Goal: Task Accomplishment & Management: Manage account settings

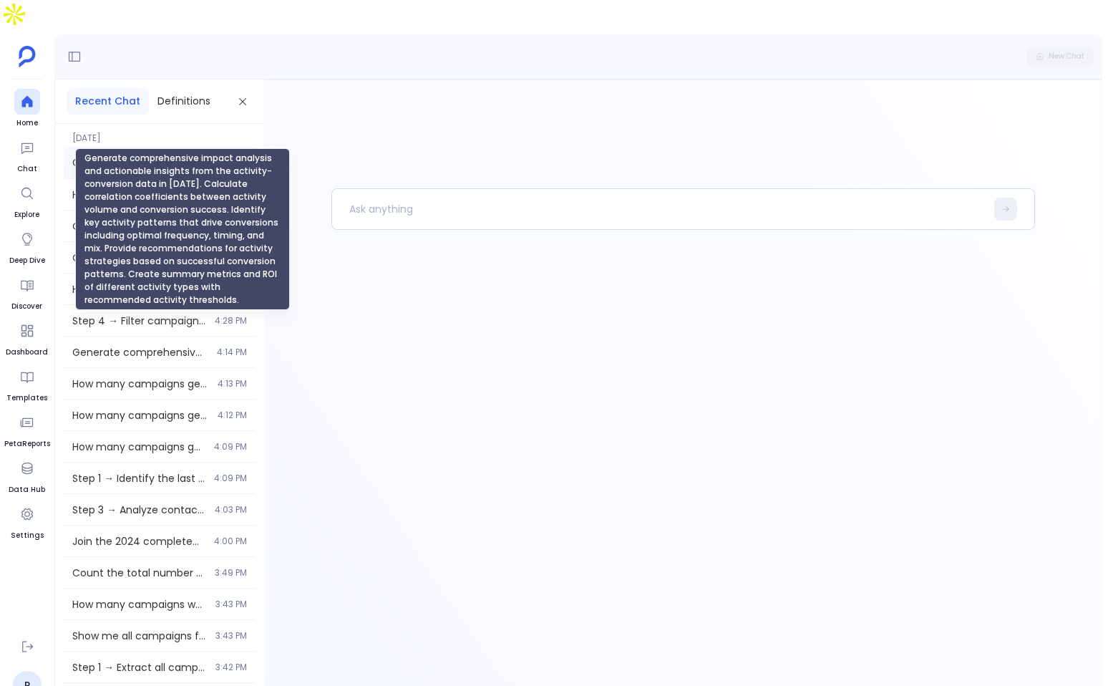
click at [145, 155] on span "Generate comprehensive impact analysis and actionable insights from the activit…" at bounding box center [139, 162] width 135 height 14
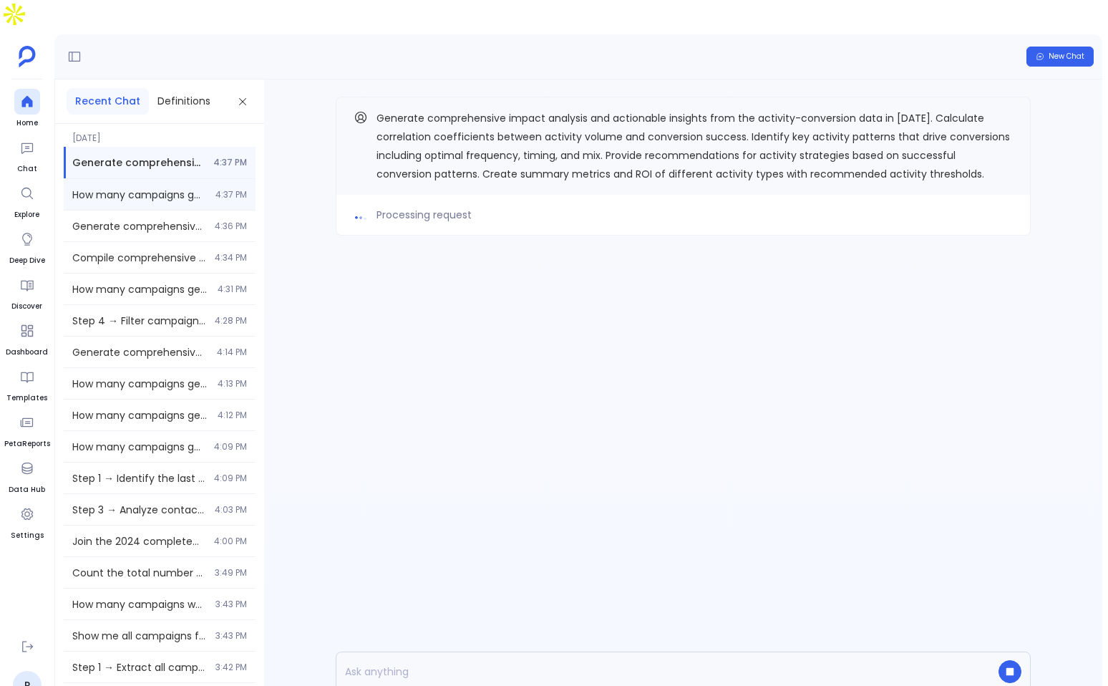
click at [110, 179] on div "How many campaigns generated fewer than 50 leads last quarter? 4:37 PM" at bounding box center [160, 194] width 192 height 31
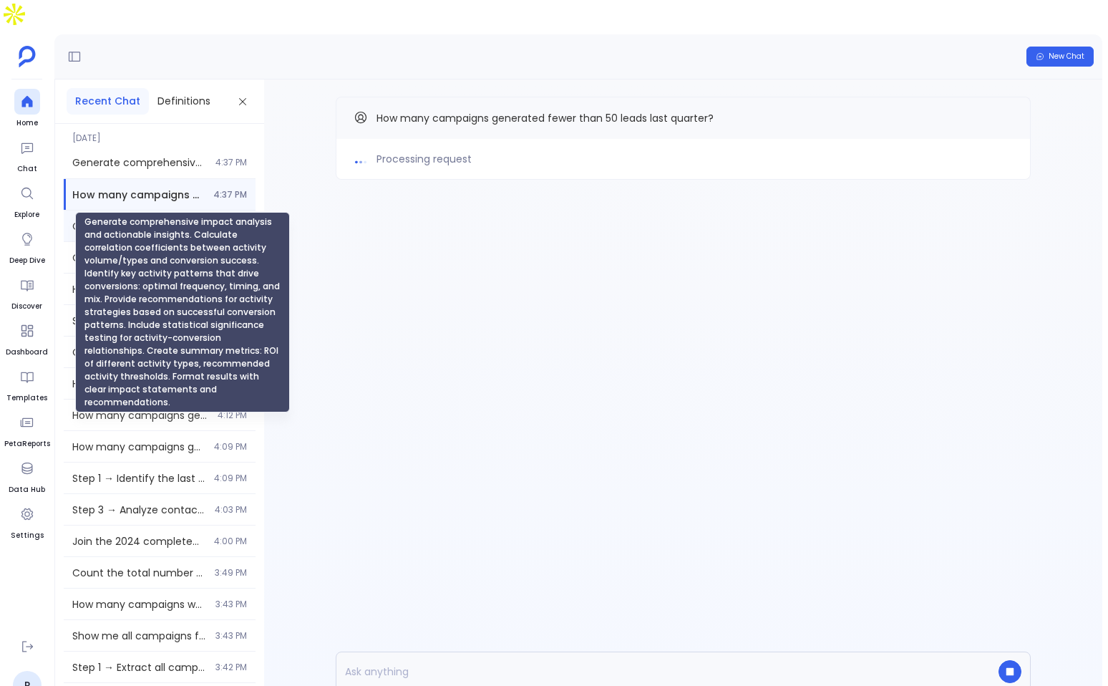
click at [105, 219] on span "Generate comprehensive impact analysis and actionable insights. Calculate corre…" at bounding box center [139, 226] width 134 height 14
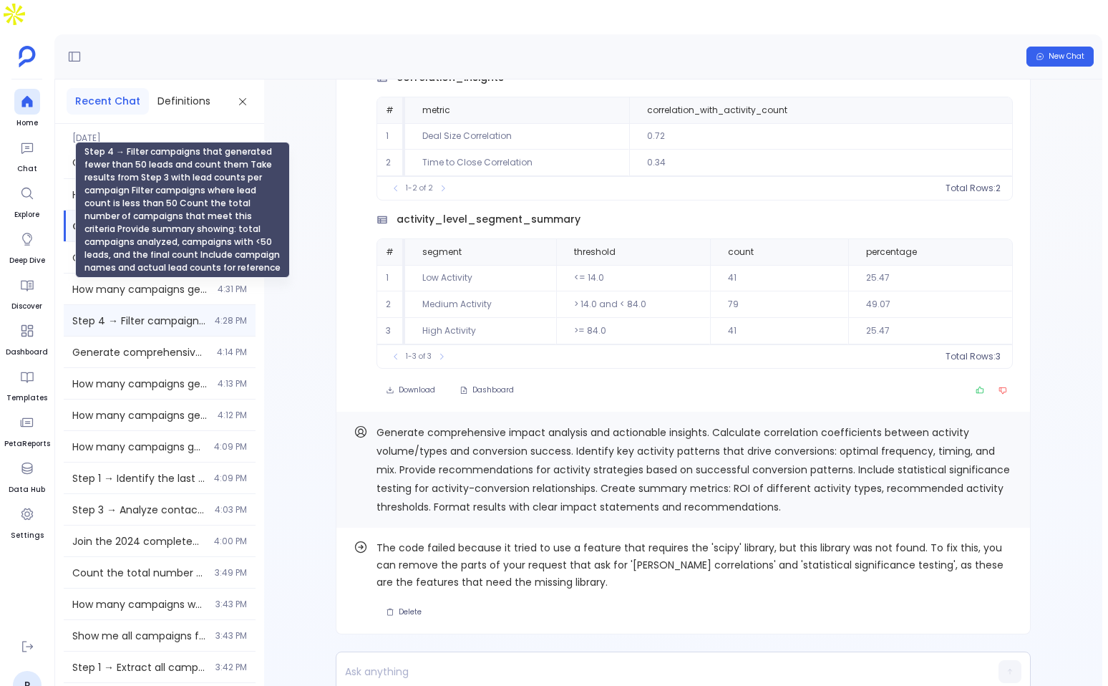
click at [167, 314] on span "Step 4 → Filter campaigns that generated fewer than 50 leads and count them Tak…" at bounding box center [139, 321] width 134 height 14
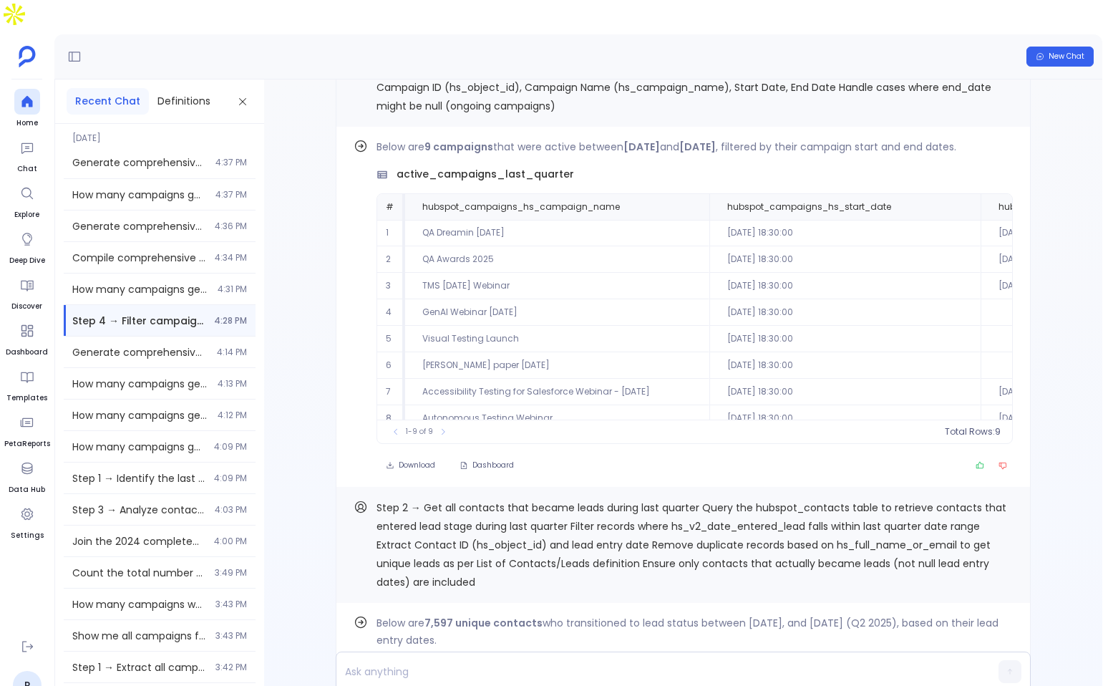
scroll to position [-1512, 0]
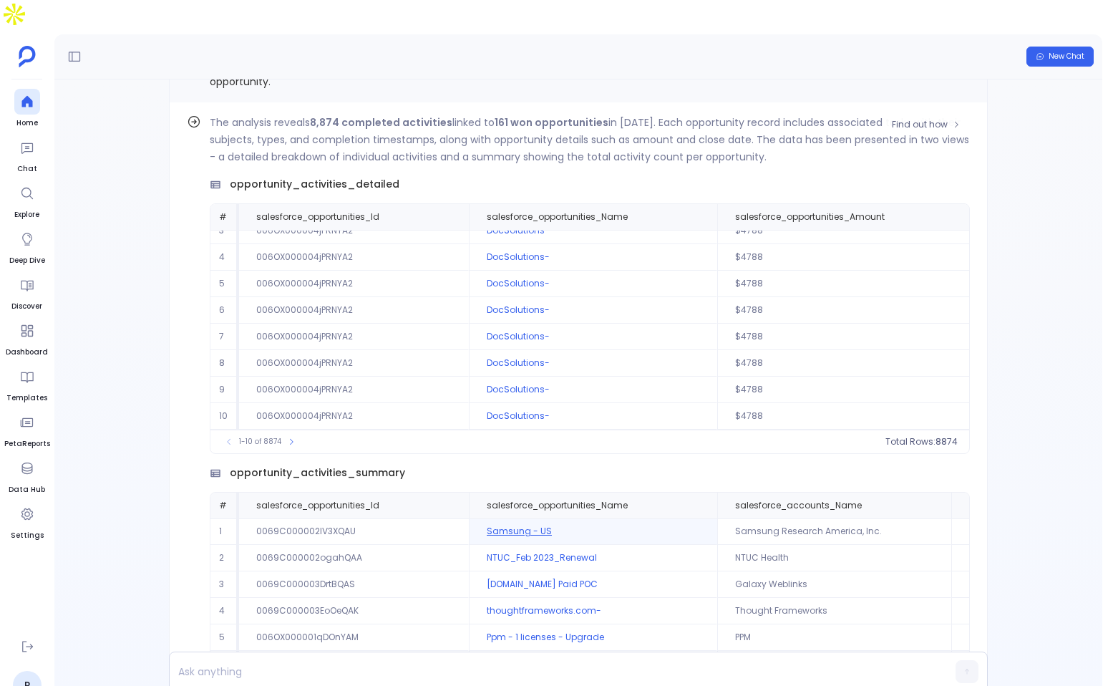
scroll to position [-203, 0]
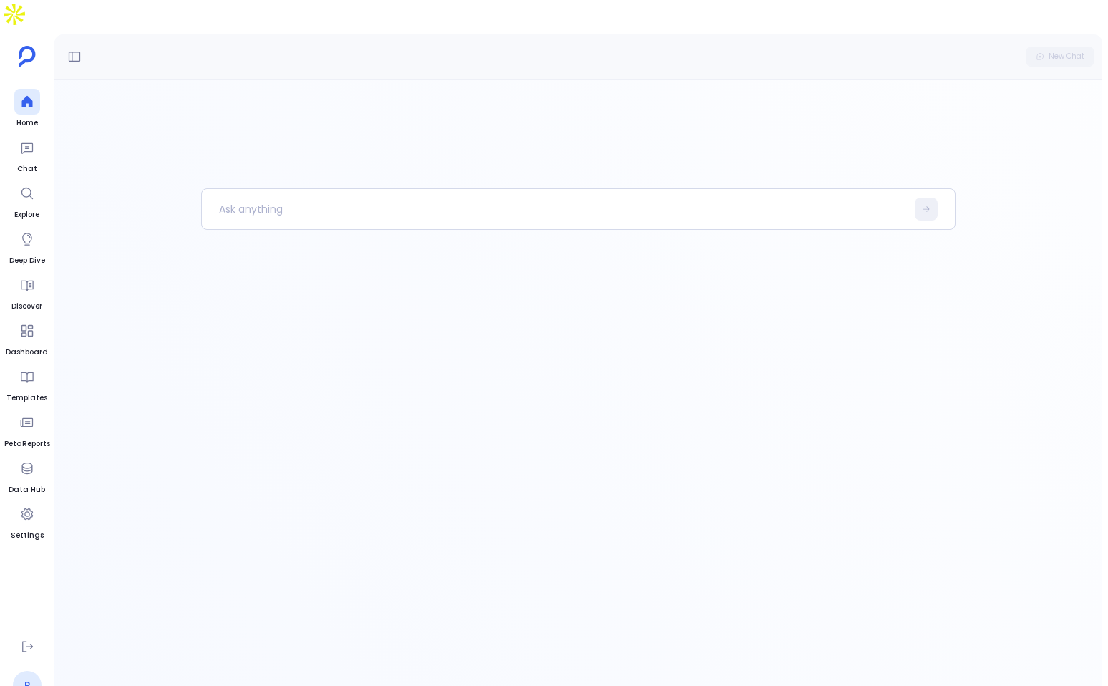
click at [33, 671] on link "P" at bounding box center [27, 685] width 29 height 29
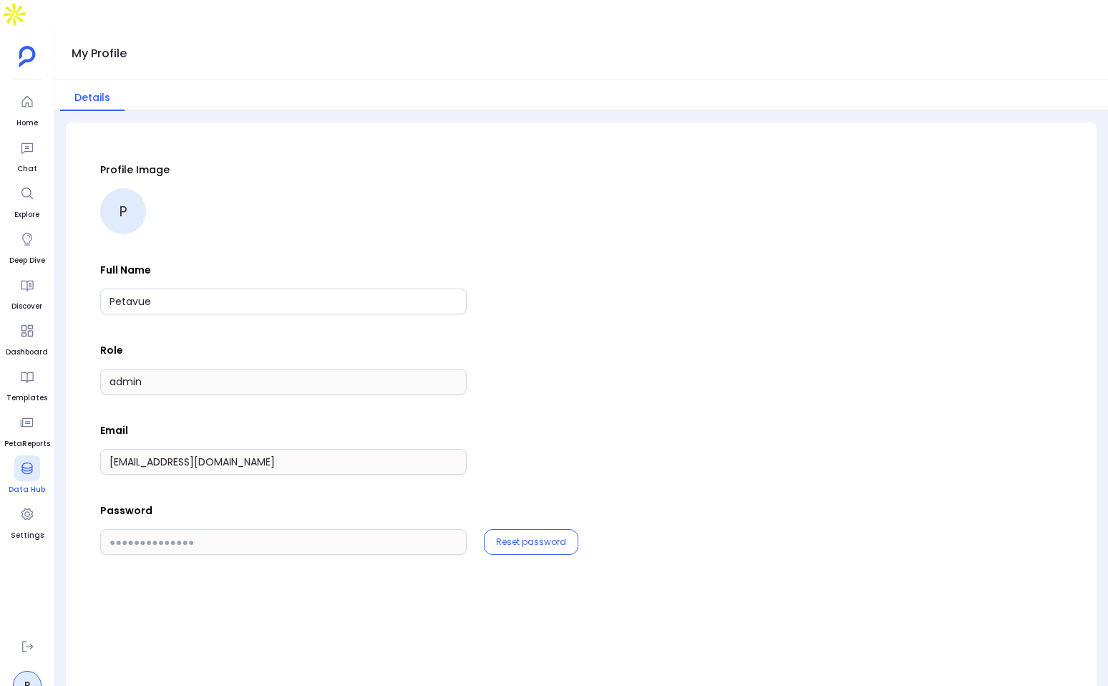
click at [29, 455] on div at bounding box center [27, 468] width 26 height 26
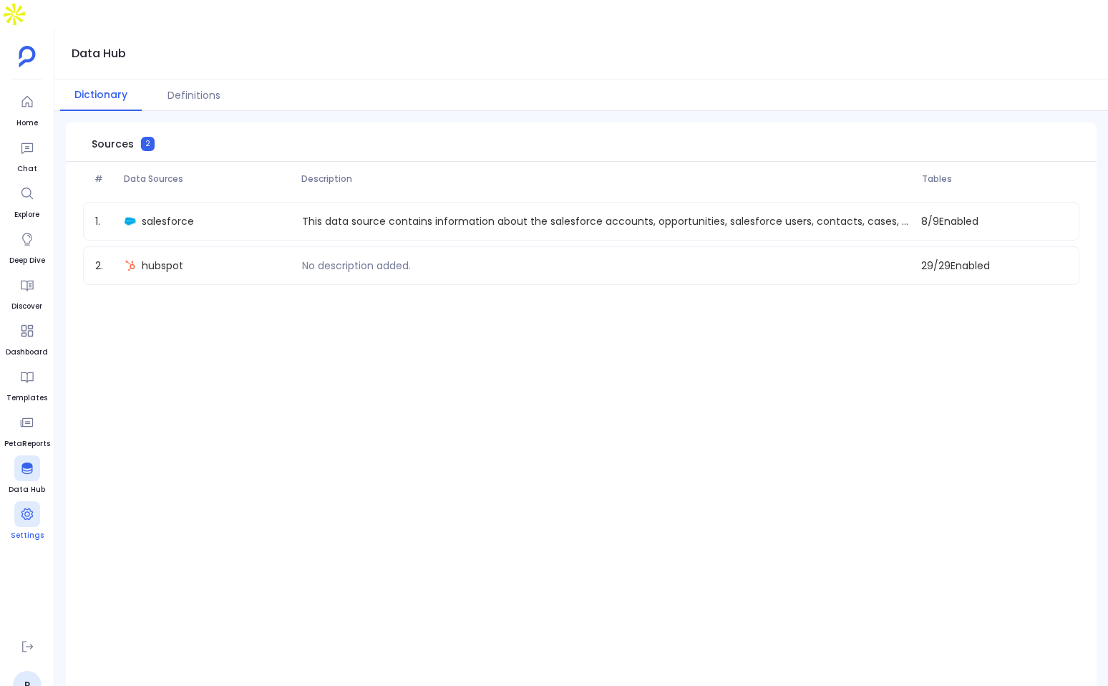
click at [26, 507] on icon at bounding box center [27, 514] width 14 height 14
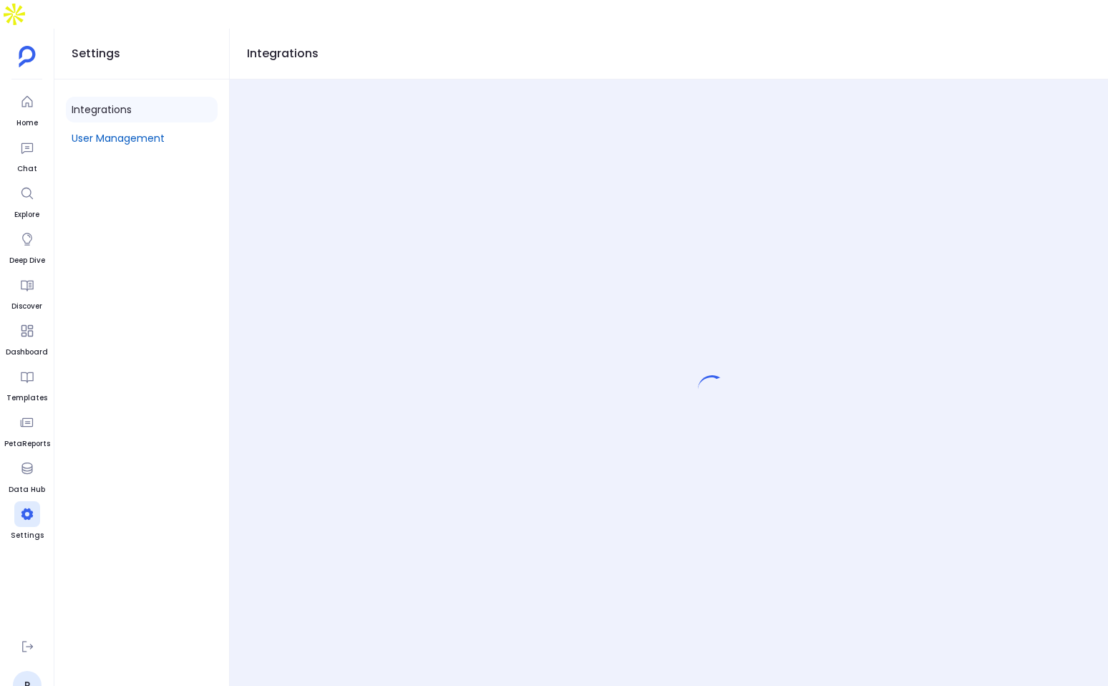
click at [151, 125] on link "User Management" at bounding box center [142, 138] width 152 height 26
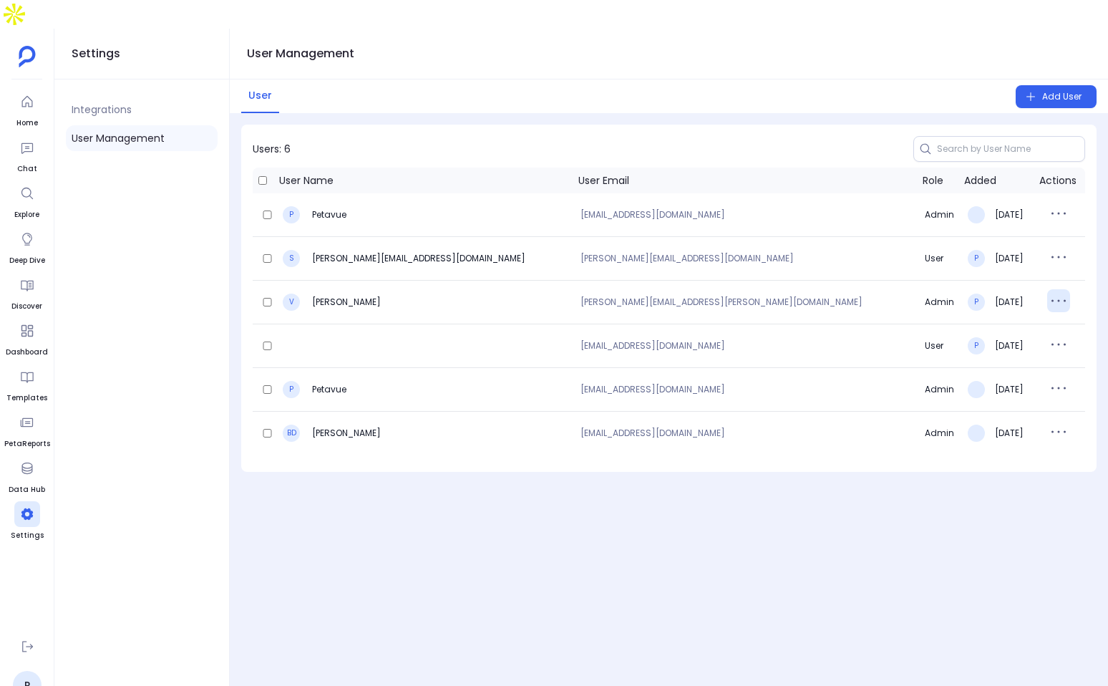
click at [1048, 289] on icon "button" at bounding box center [1059, 300] width 23 height 23
click at [849, 254] on p "samuel+testsigma@petavue.com" at bounding box center [750, 258] width 339 height 9
click at [1048, 289] on icon "button" at bounding box center [1059, 300] width 23 height 23
click at [1031, 347] on button "Delete" at bounding box center [1042, 363] width 103 height 32
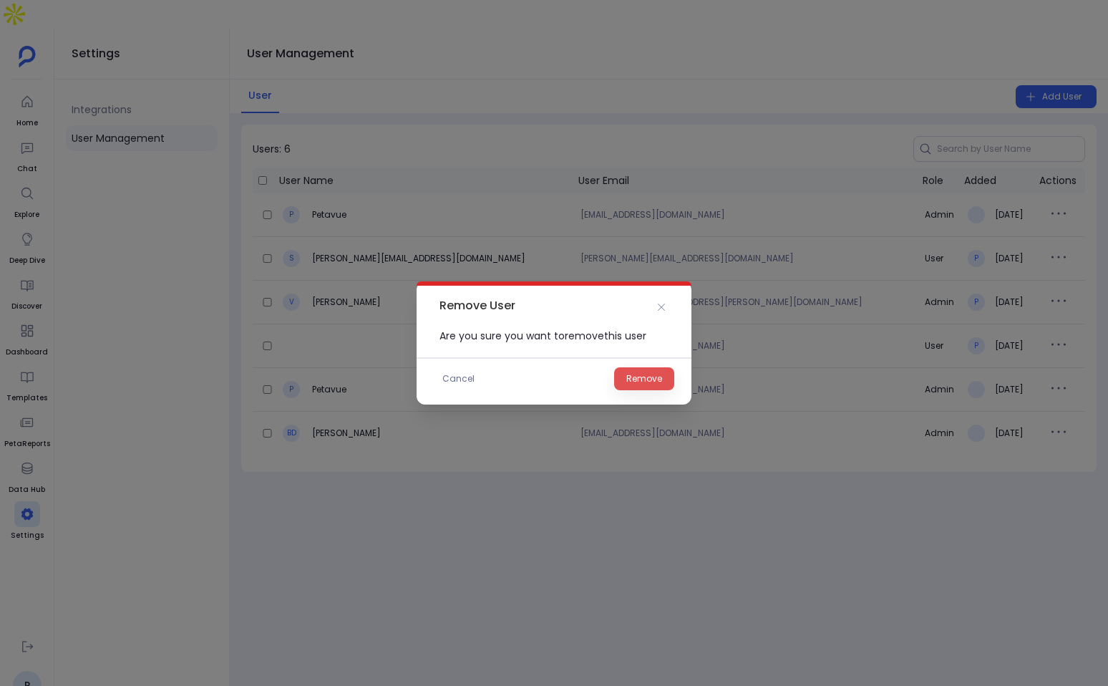
click at [629, 372] on span "Remove" at bounding box center [645, 379] width 36 height 14
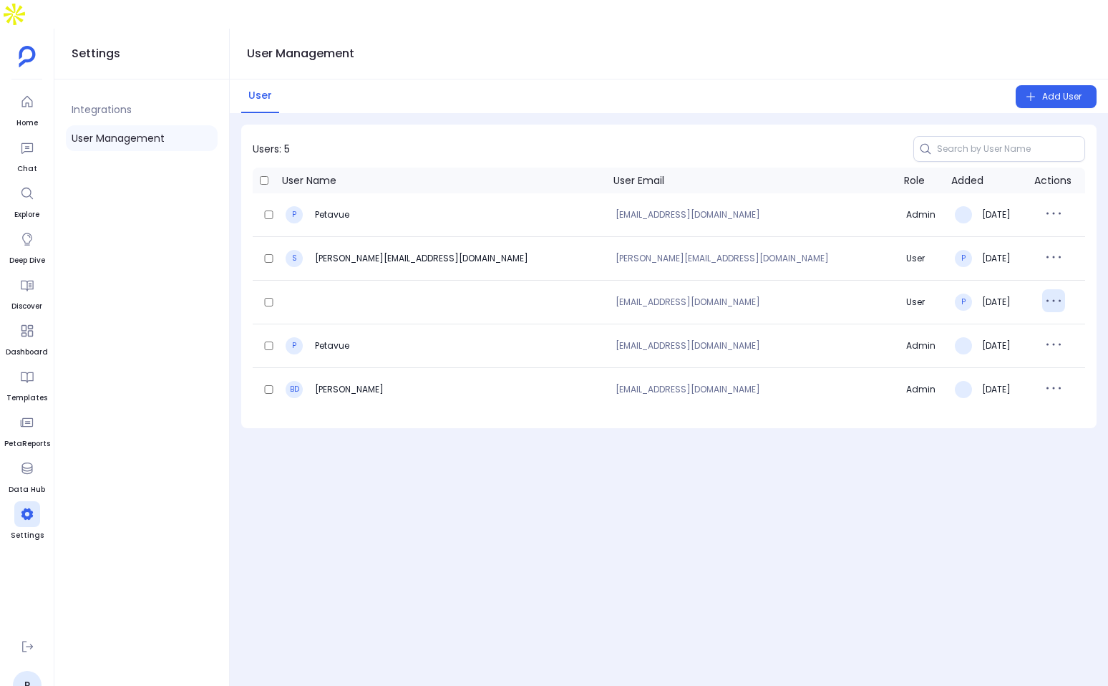
click at [1043, 289] on icon "button" at bounding box center [1054, 300] width 23 height 23
click at [1024, 378] on button "Delete" at bounding box center [1042, 394] width 103 height 32
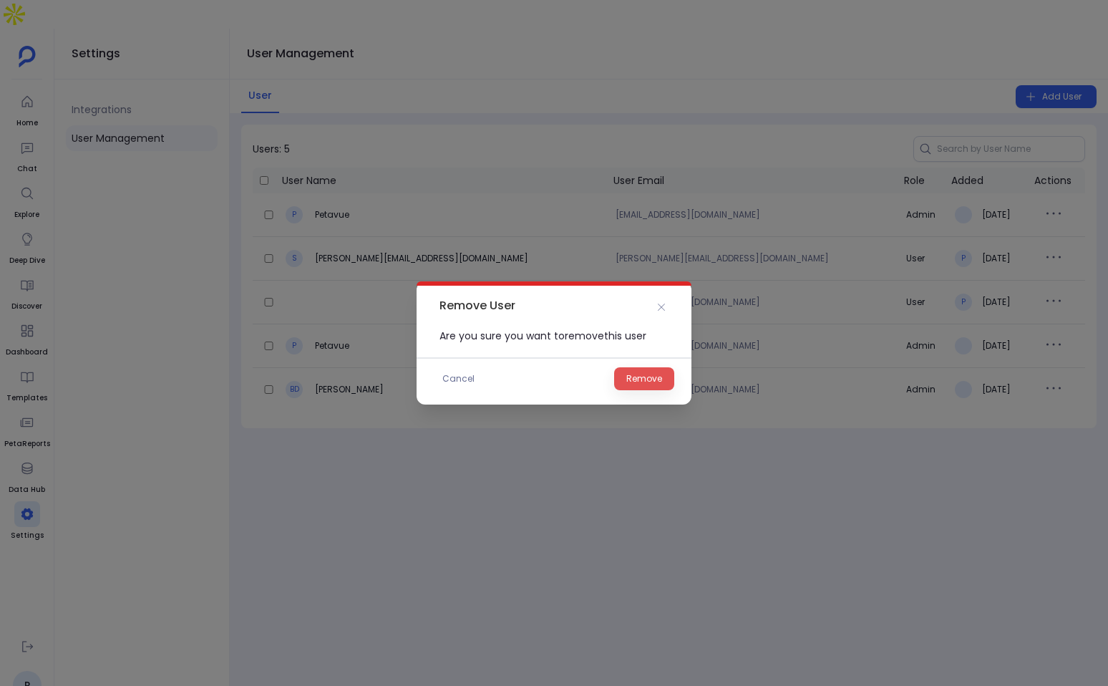
click at [629, 380] on span "Remove" at bounding box center [645, 379] width 36 height 14
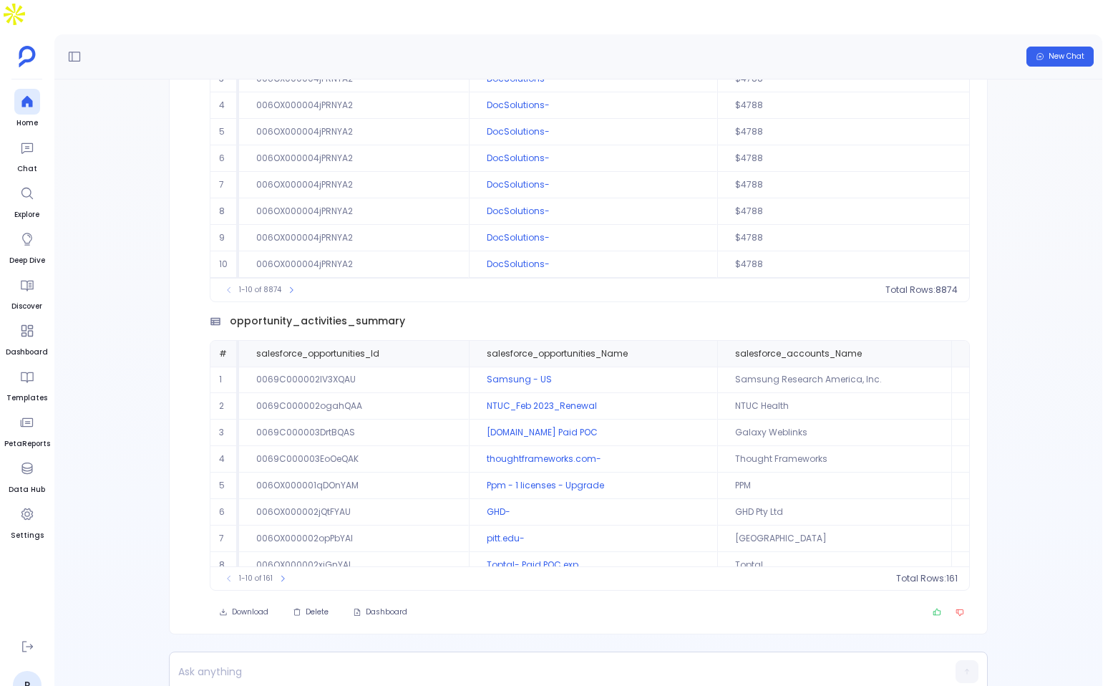
scroll to position [69, 0]
